Goal: Information Seeking & Learning: Check status

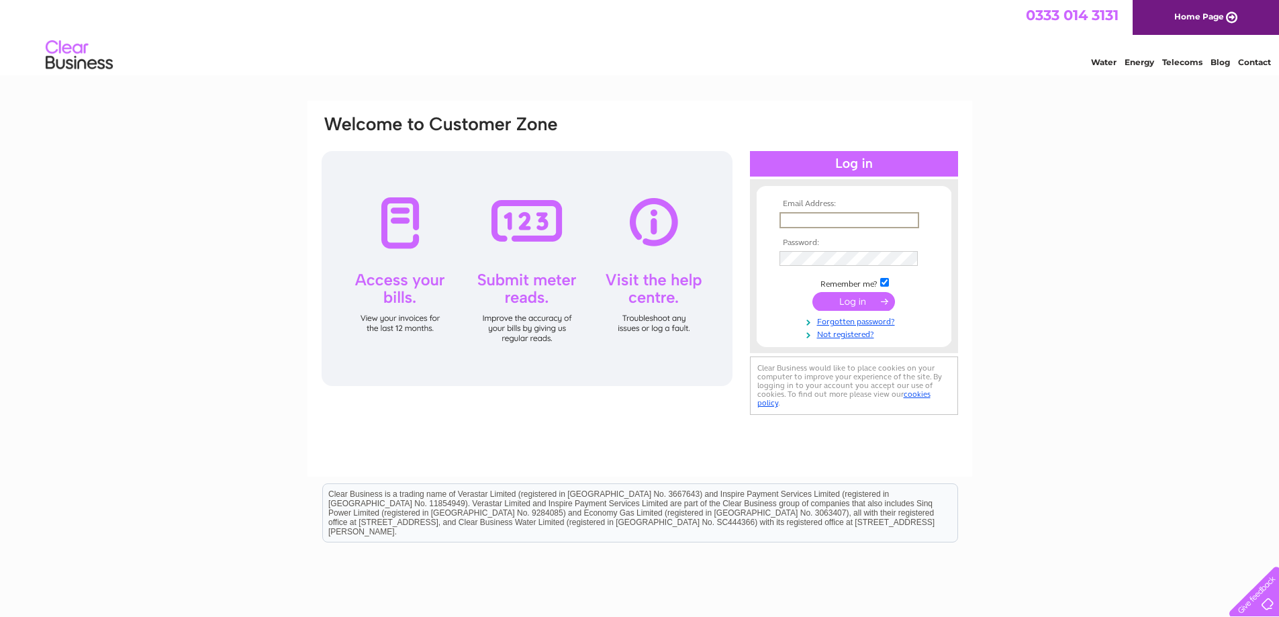
click at [864, 220] on input "text" at bounding box center [850, 220] width 140 height 16
type input "lilyb@outdoormanagementgroup.co.uk"
click at [852, 296] on input "submit" at bounding box center [854, 300] width 83 height 19
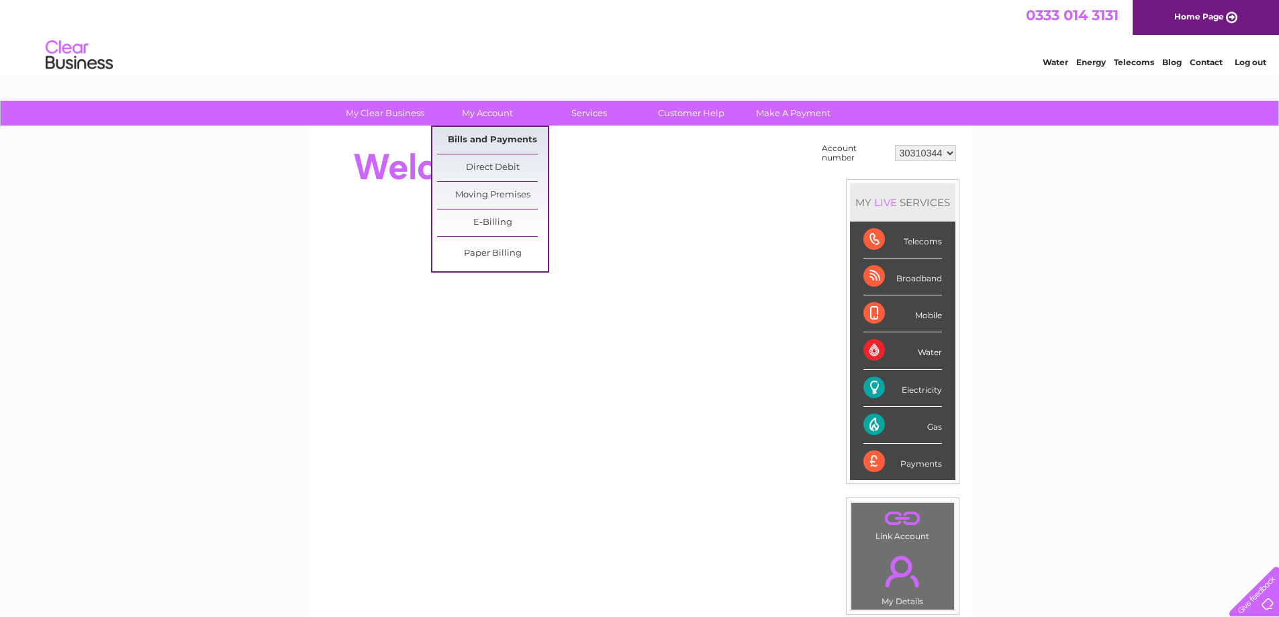
click at [471, 132] on link "Bills and Payments" at bounding box center [492, 140] width 111 height 27
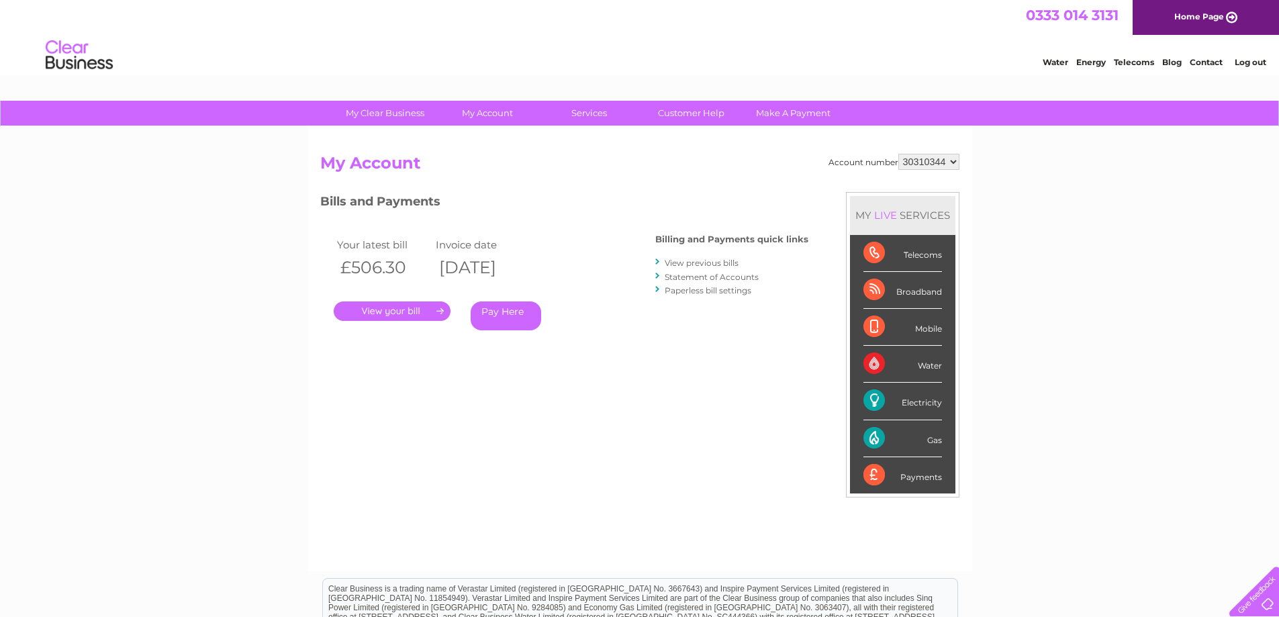
click at [371, 311] on link "." at bounding box center [392, 311] width 117 height 19
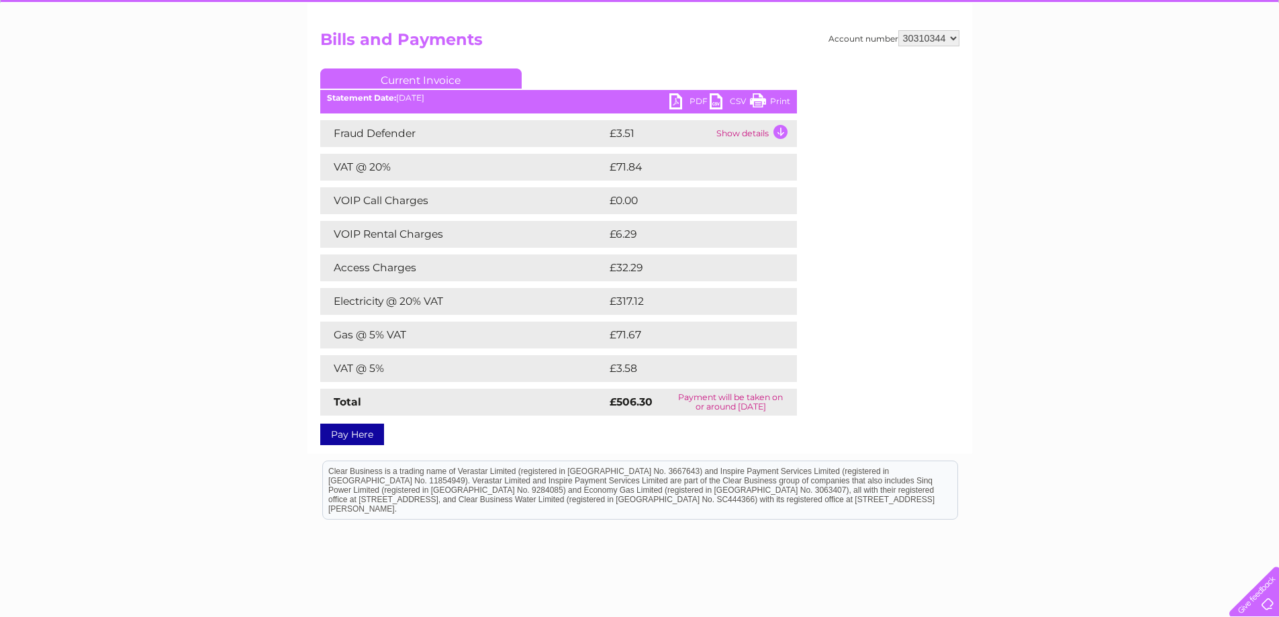
scroll to position [134, 0]
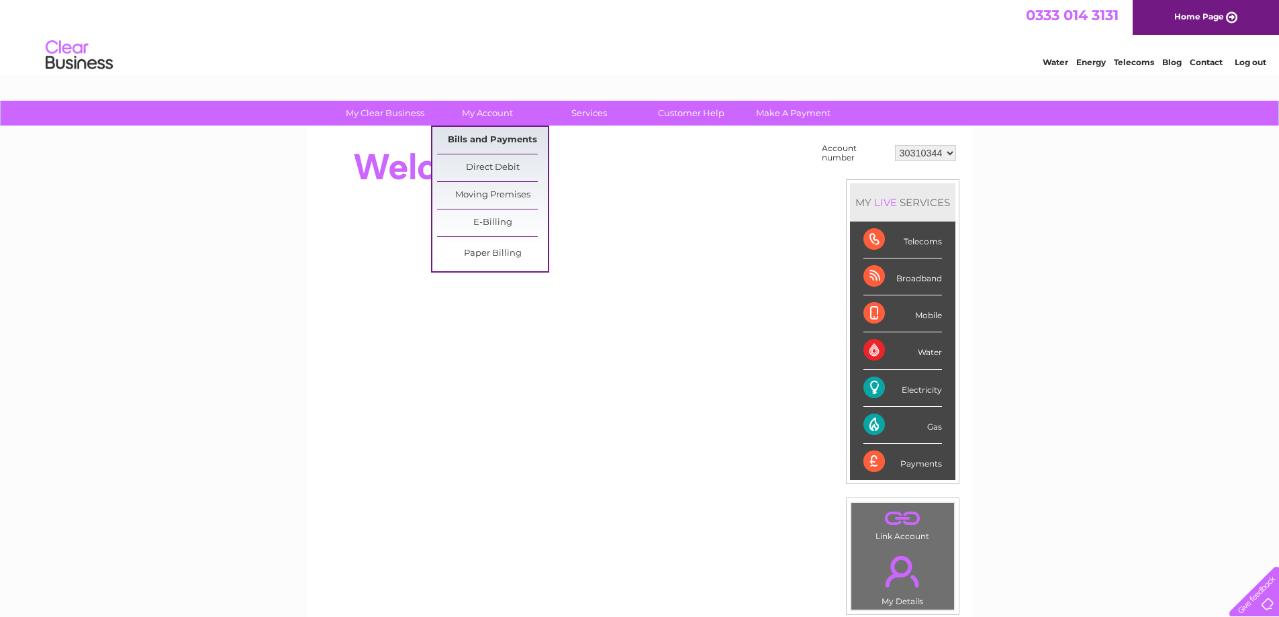
click at [473, 130] on link "Bills and Payments" at bounding box center [492, 140] width 111 height 27
click at [475, 132] on link "Bills and Payments" at bounding box center [492, 140] width 111 height 27
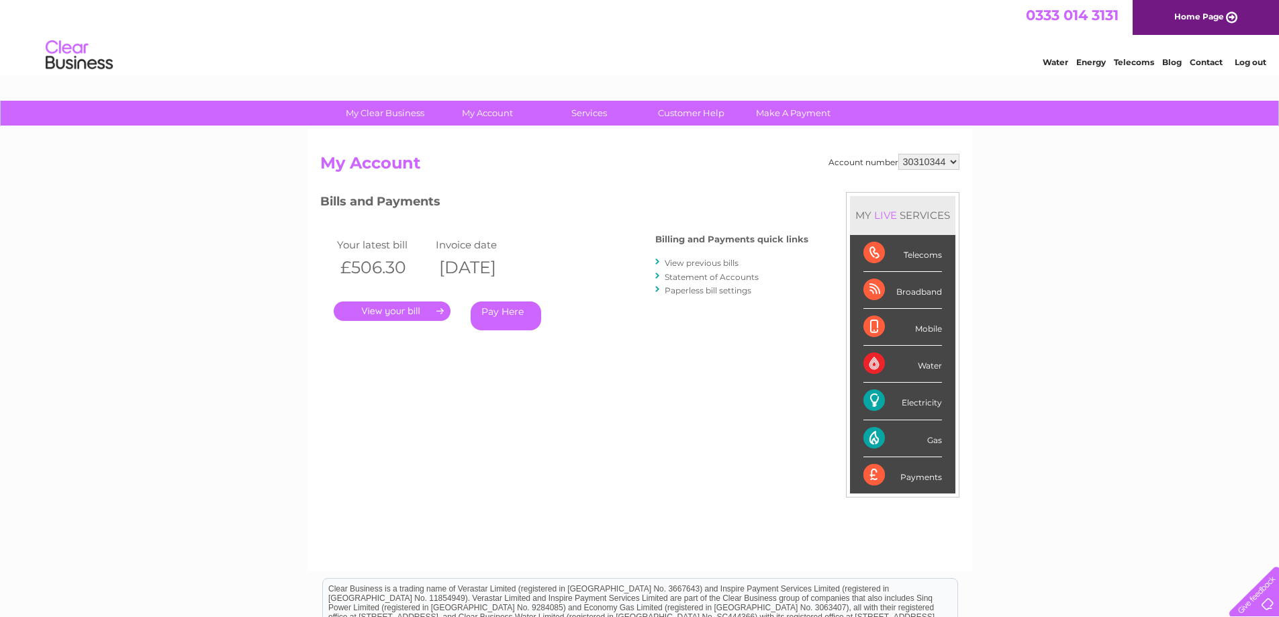
click at [695, 259] on link "View previous bills" at bounding box center [702, 263] width 74 height 10
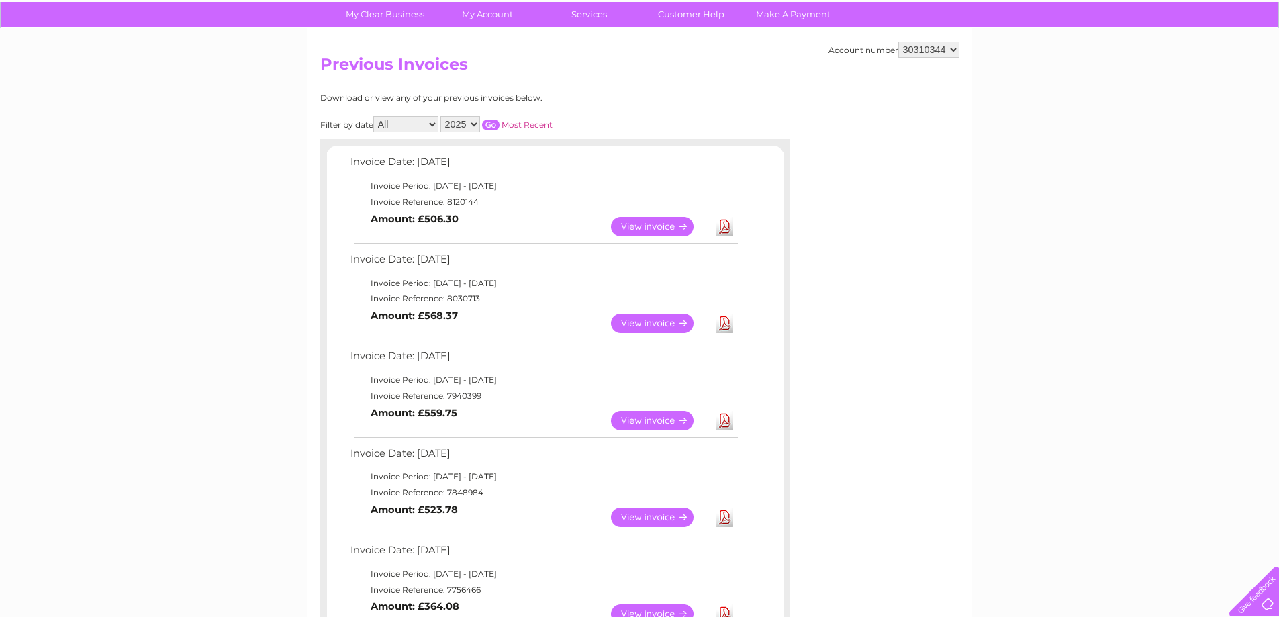
scroll to position [67, 0]
